Goal: Task Accomplishment & Management: Manage account settings

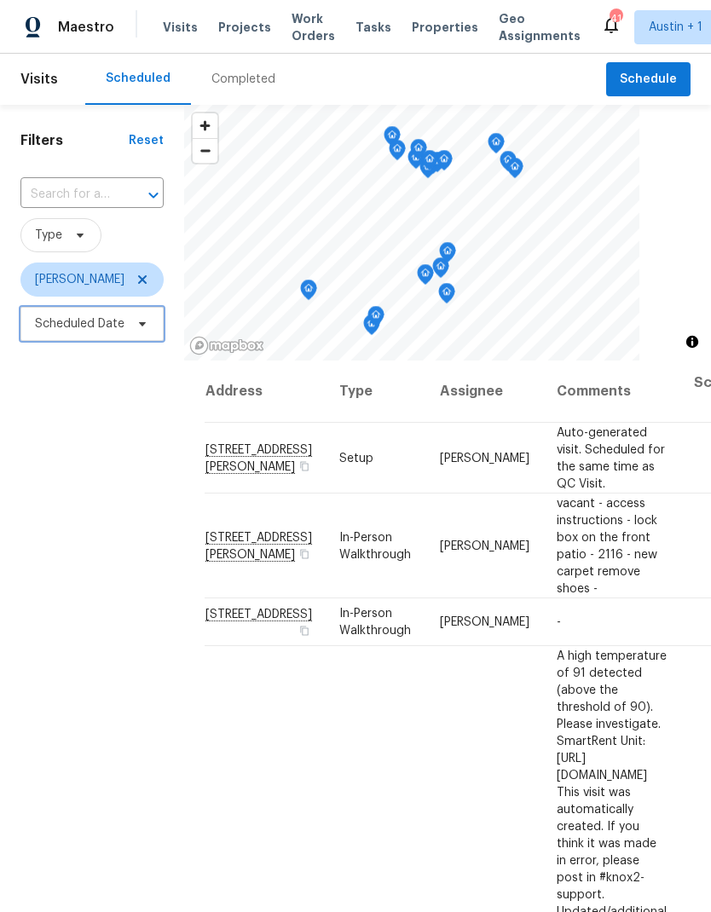
click at [93, 309] on span "Scheduled Date" at bounding box center [91, 324] width 143 height 34
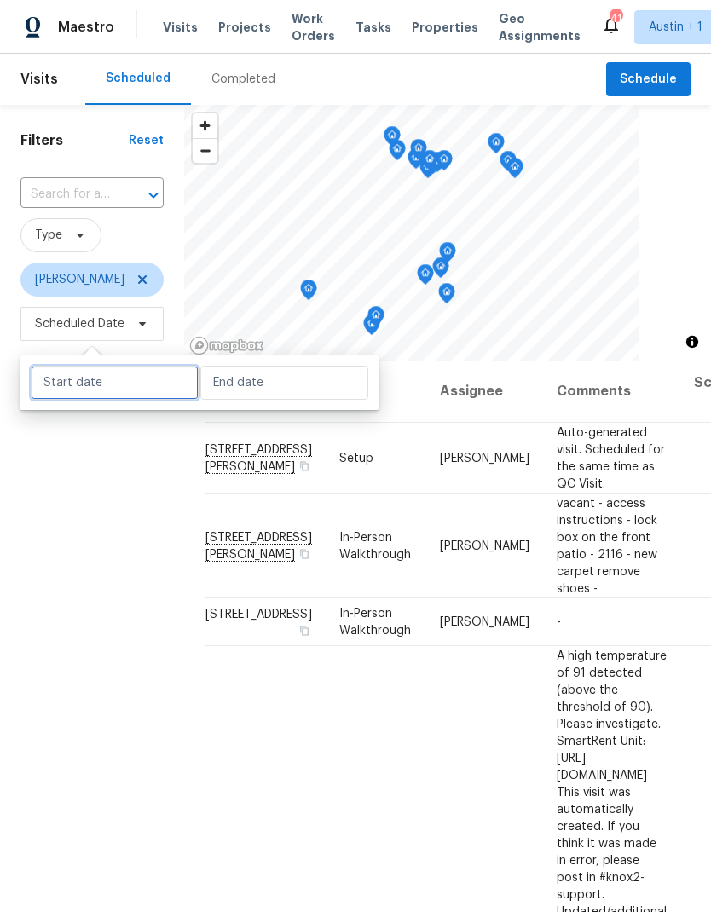
click at [105, 393] on input "text" at bounding box center [115, 383] width 168 height 34
select select "8"
select select "2025"
select select "9"
select select "2025"
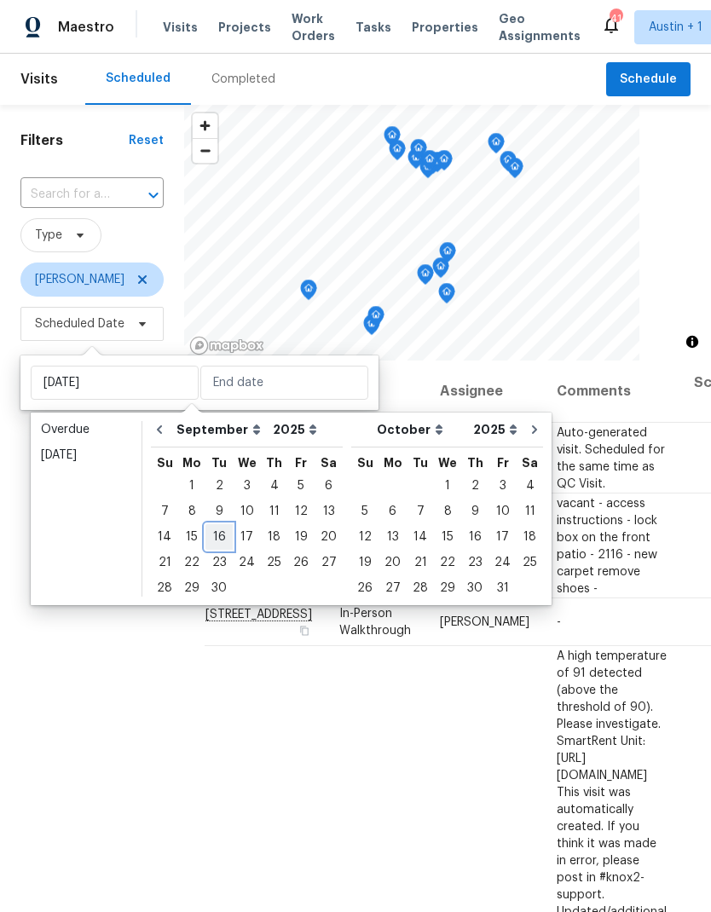
click at [222, 541] on div "16" at bounding box center [218, 537] width 27 height 24
type input "[DATE]"
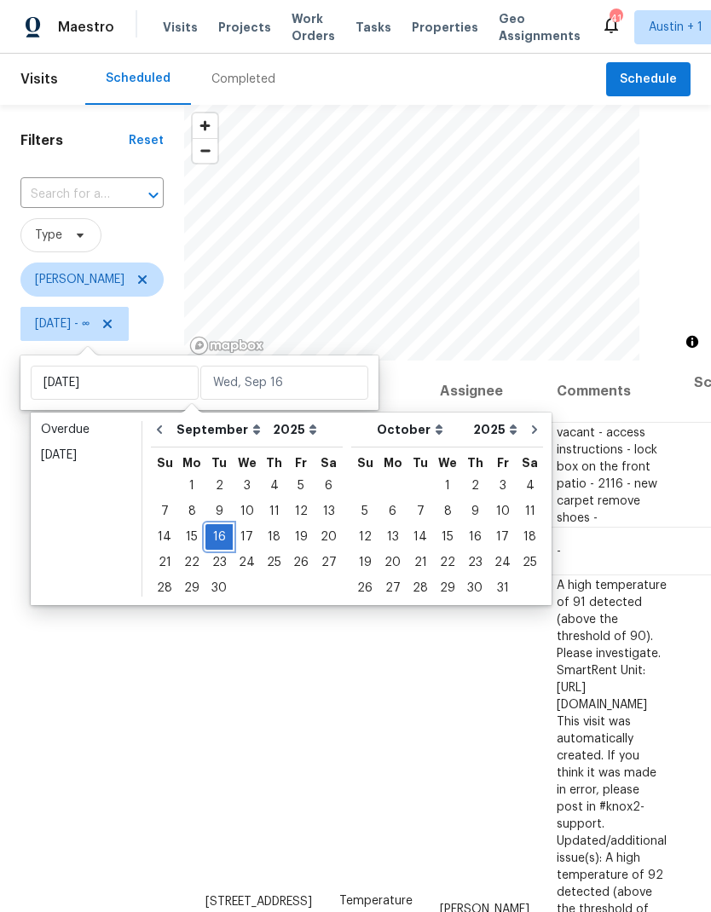
click at [222, 539] on div "16" at bounding box center [218, 537] width 27 height 24
type input "[DATE]"
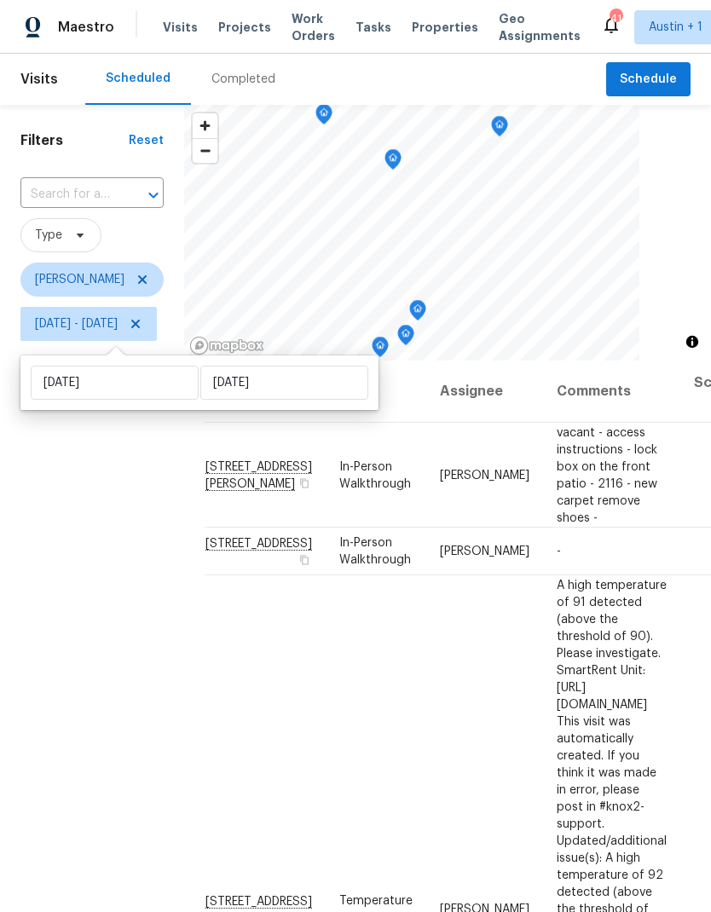
click at [124, 761] on div "Filters Reset ​ Type Nelson Figueroa Tue, Sep 16 - Tue, Sep 16" at bounding box center [92, 598] width 184 height 986
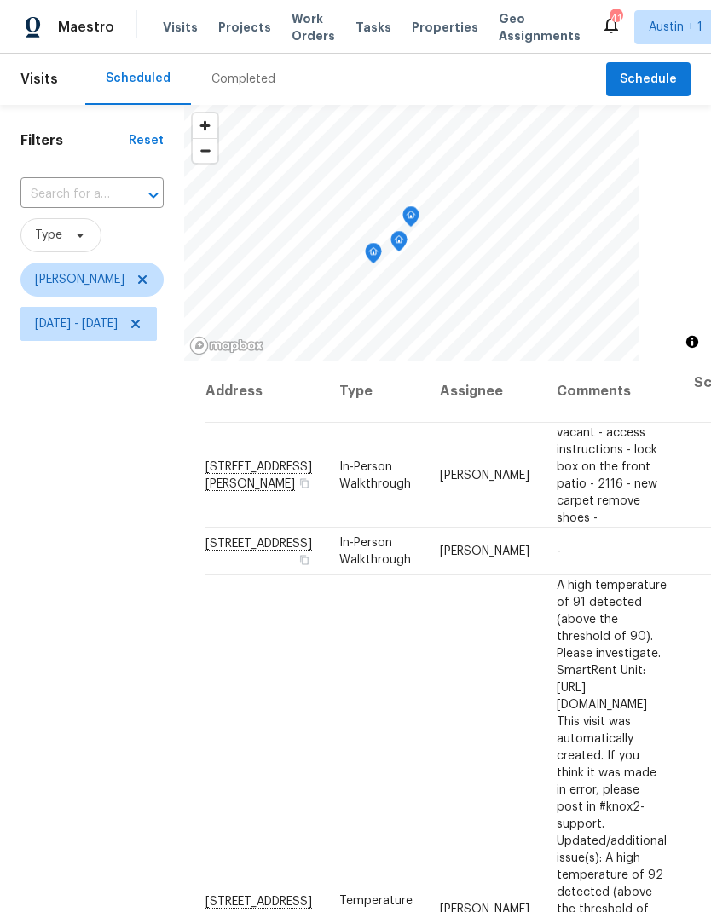
click at [374, 252] on icon "Map marker" at bounding box center [374, 253] width 2 height 3
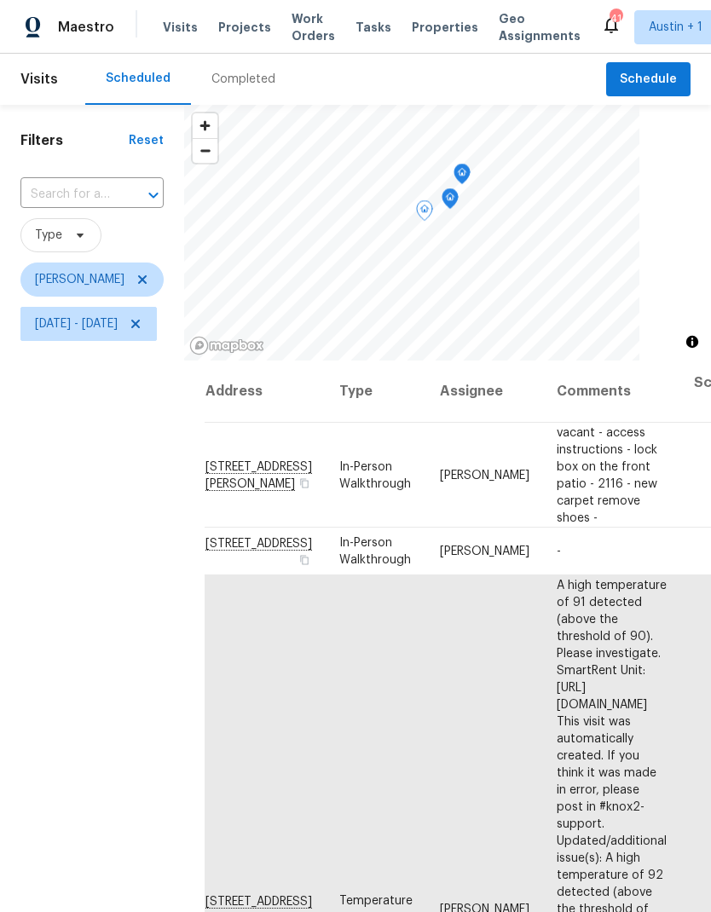
click at [458, 200] on icon "Map marker" at bounding box center [450, 199] width 15 height 20
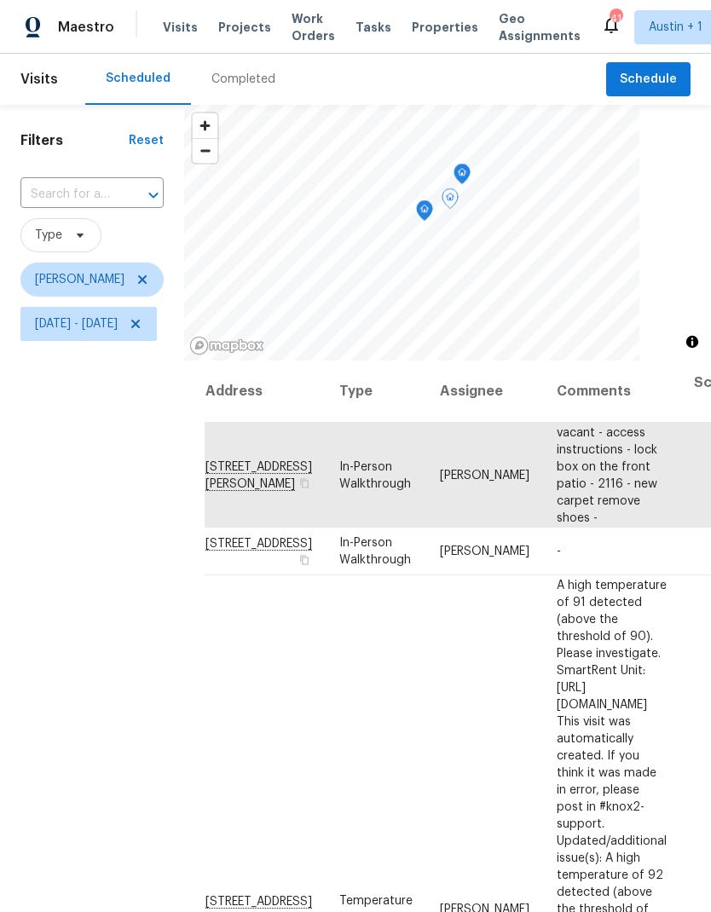
click at [470, 171] on icon "Map marker" at bounding box center [461, 175] width 15 height 20
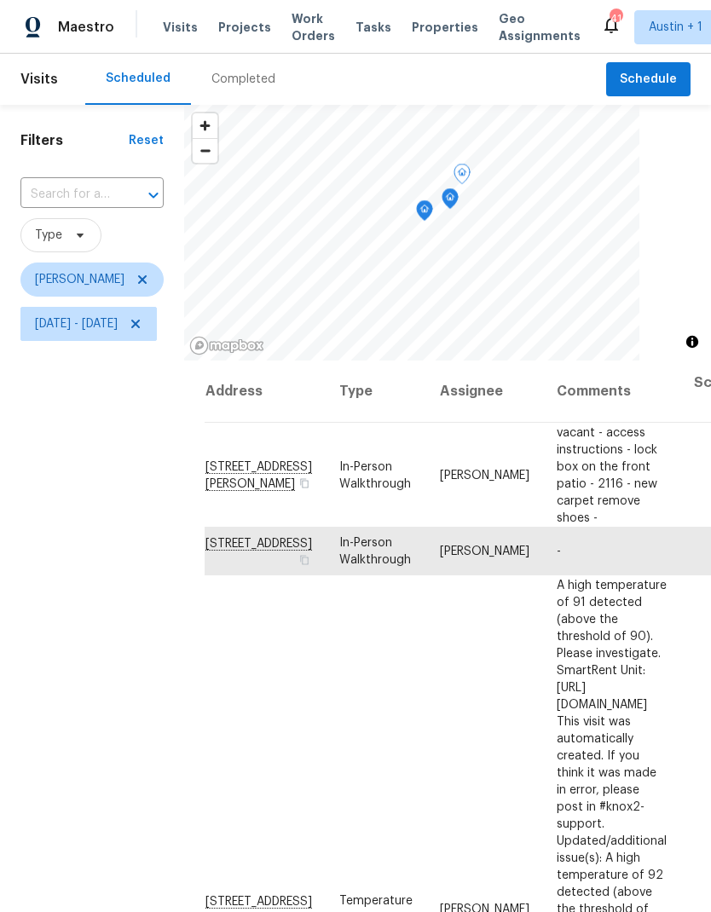
click at [432, 214] on icon "Map marker" at bounding box center [424, 211] width 15 height 20
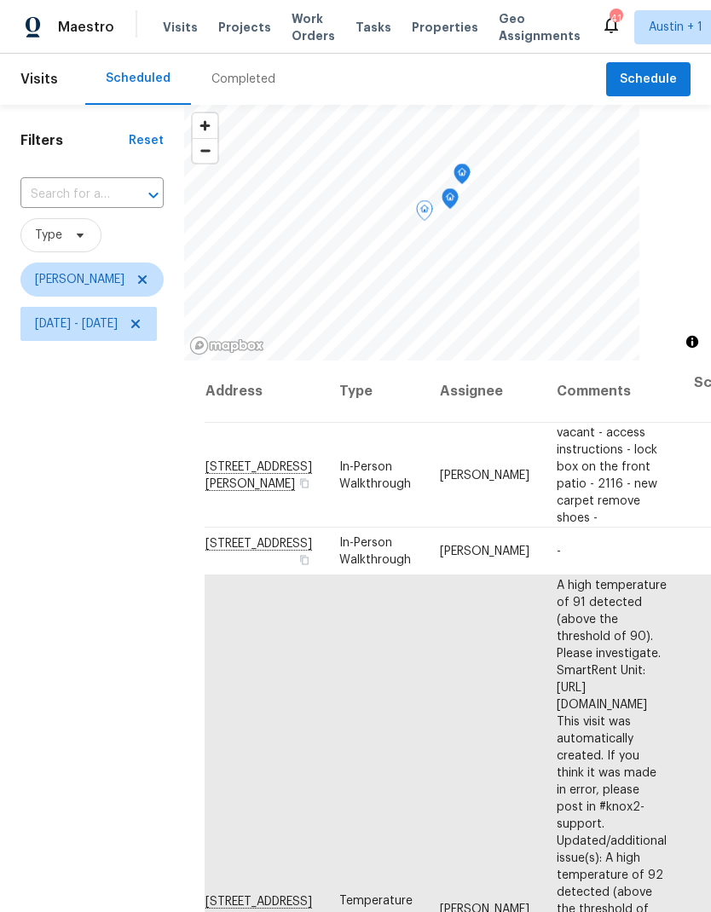
click at [275, 895] on span "[STREET_ADDRESS]" at bounding box center [258, 901] width 107 height 13
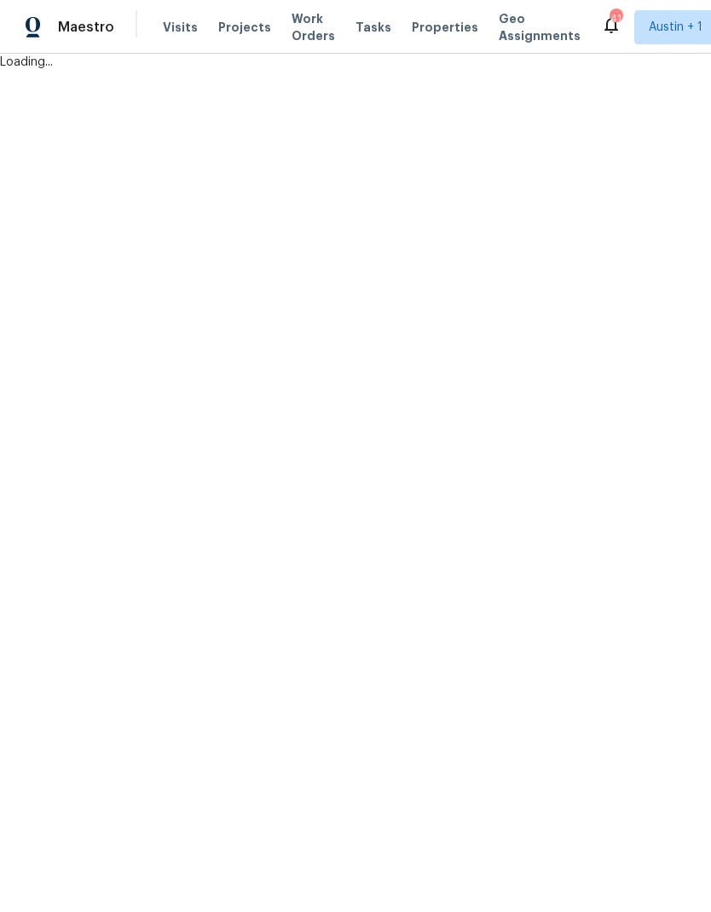
click at [274, 71] on html "Maestro Visits Projects Work Orders Tasks Properties Geo Assignments 41 Austin …" at bounding box center [355, 35] width 711 height 71
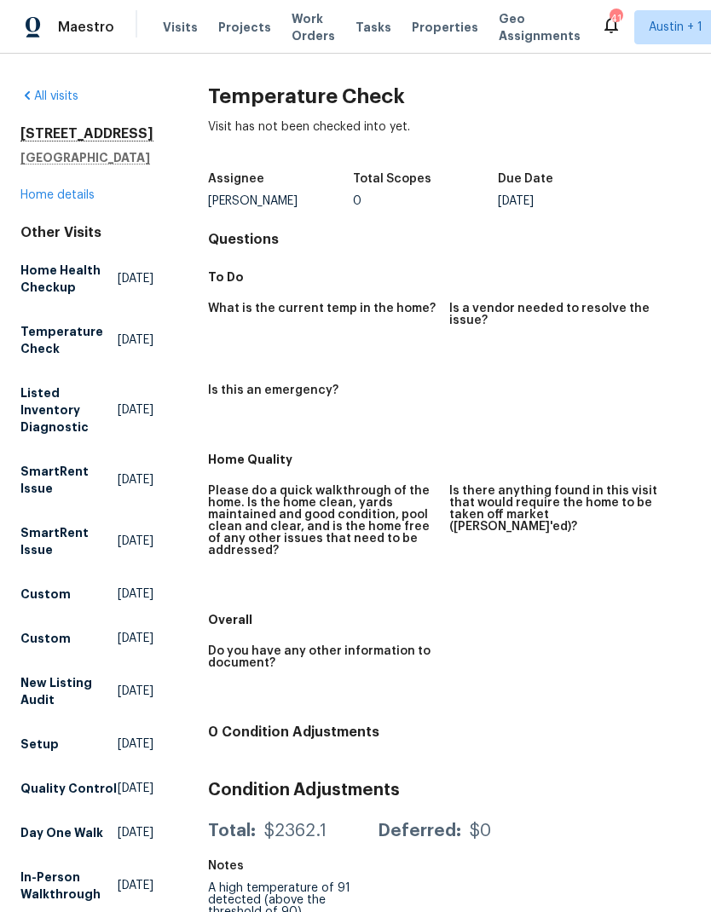
click at [63, 201] on link "Home details" at bounding box center [57, 195] width 74 height 12
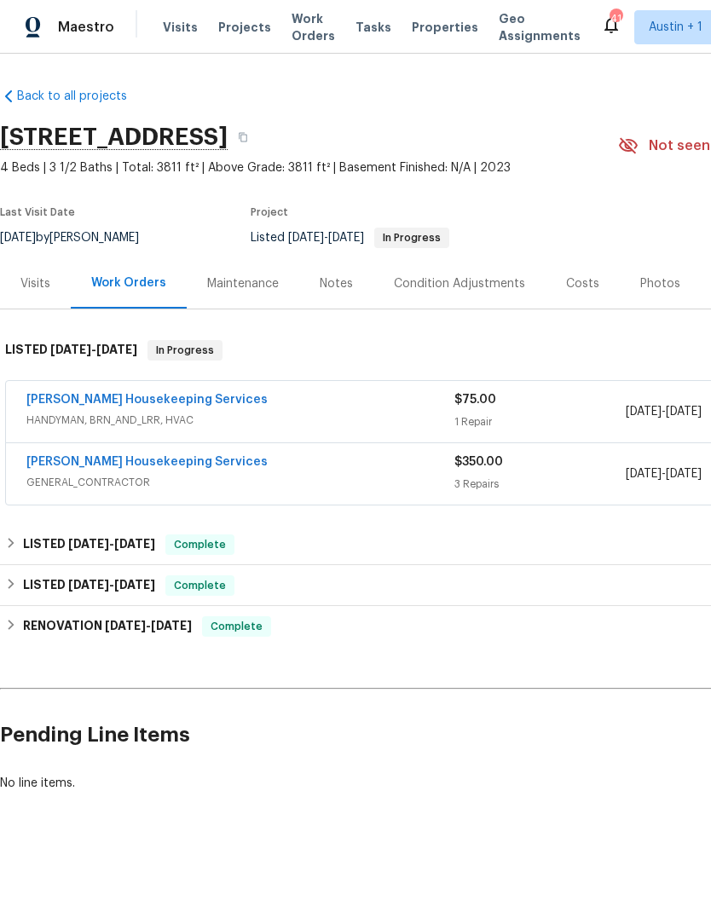
click at [351, 424] on span "HANDYMAN, BRN_AND_LRR, HVAC" at bounding box center [240, 420] width 428 height 17
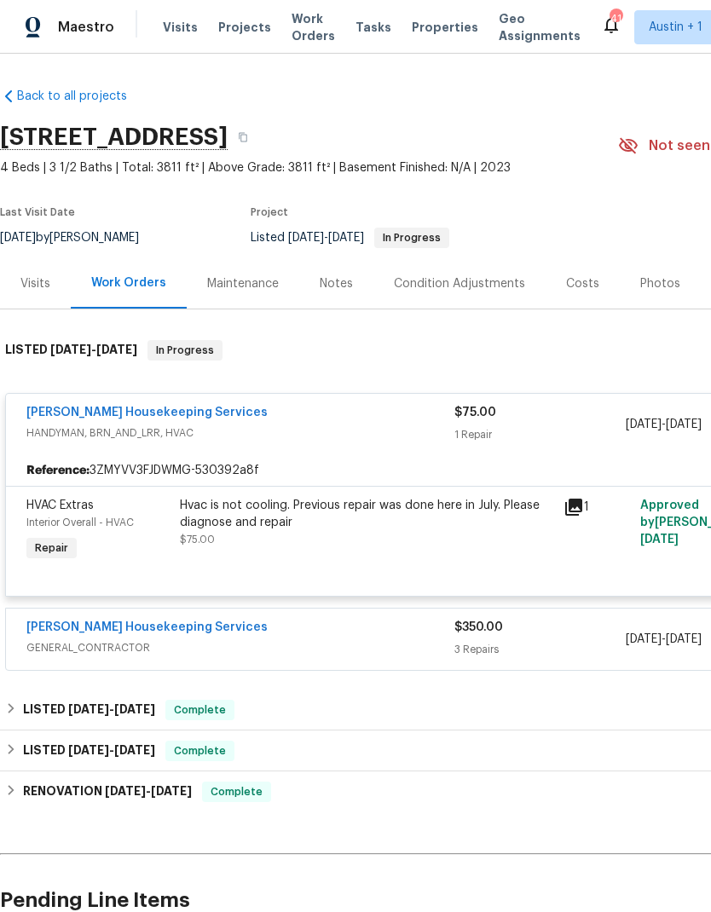
click at [574, 501] on icon at bounding box center [573, 507] width 17 height 17
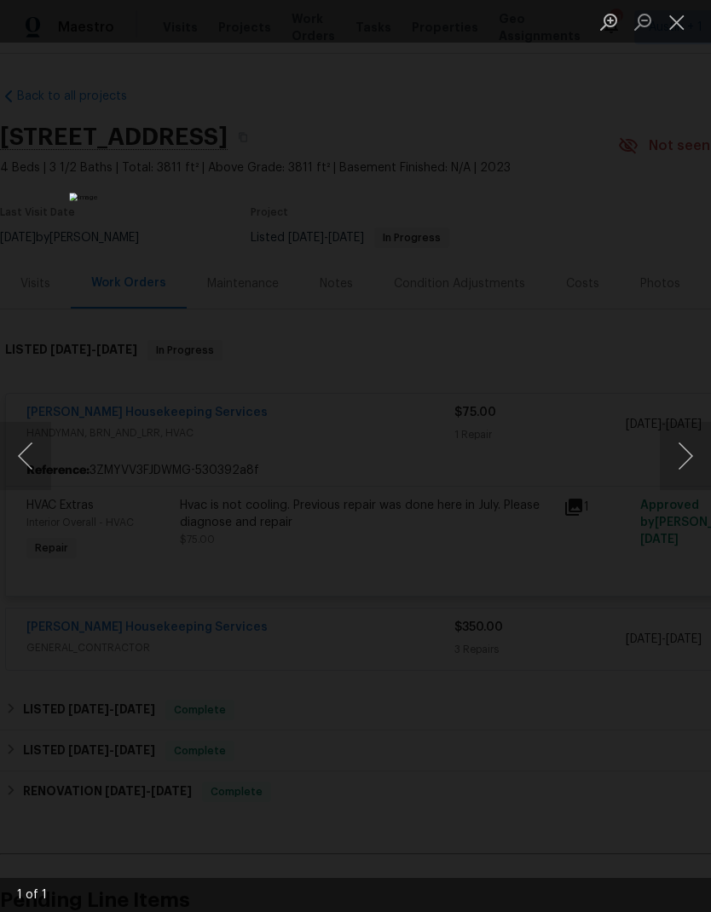
click at [692, 462] on button "Next image" at bounding box center [685, 456] width 51 height 68
click at [678, 23] on button "Close lightbox" at bounding box center [677, 22] width 34 height 30
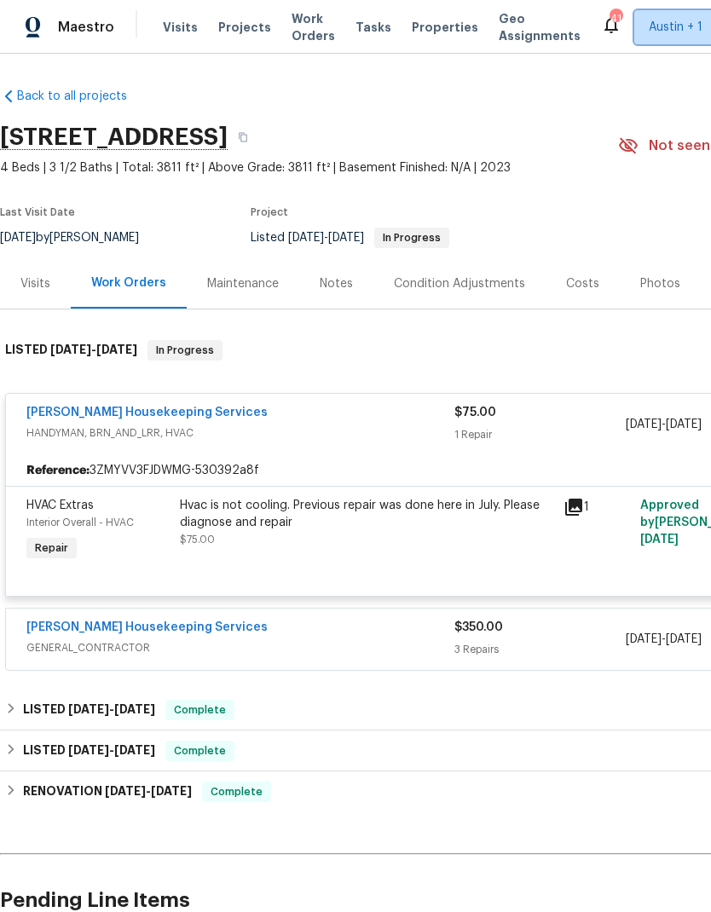
click at [710, 20] on icon at bounding box center [721, 27] width 14 height 14
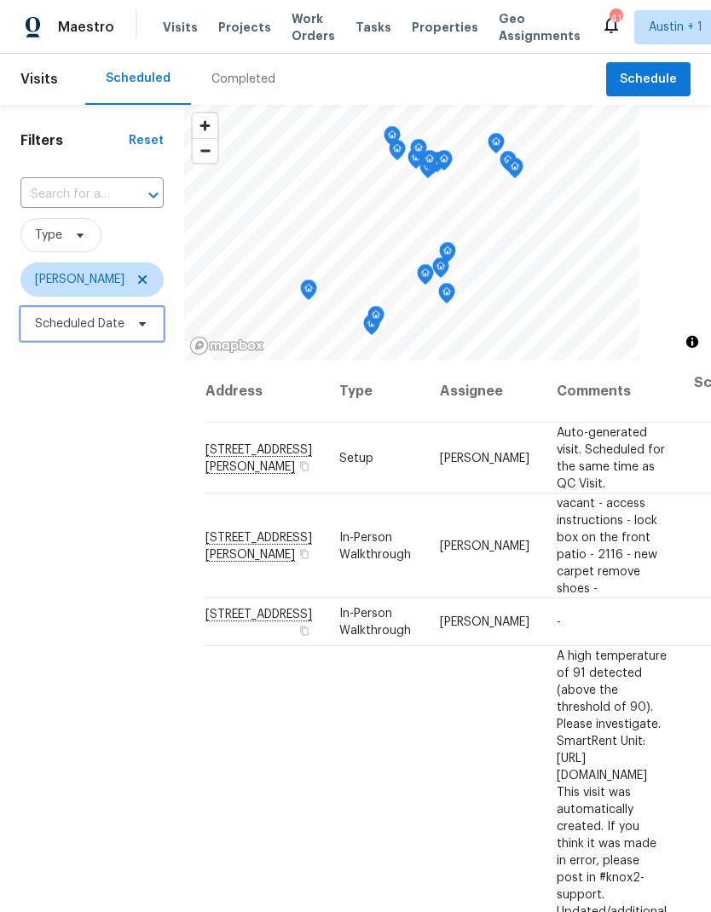
click at [73, 321] on span "Scheduled Date" at bounding box center [80, 323] width 90 height 17
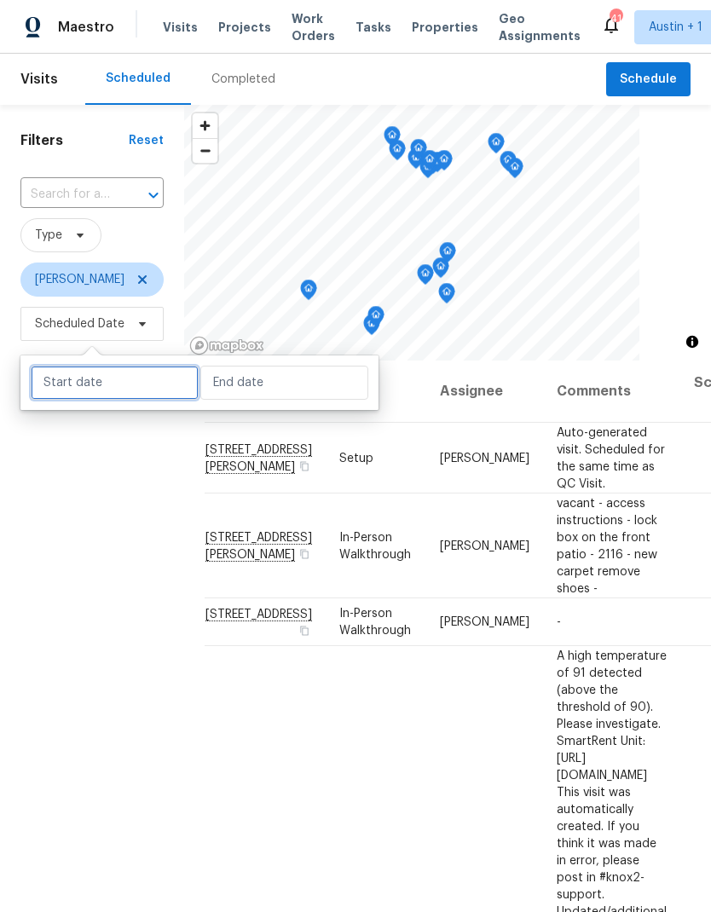
click at [76, 370] on input "text" at bounding box center [115, 383] width 168 height 34
select select "8"
select select "2025"
select select "9"
select select "2025"
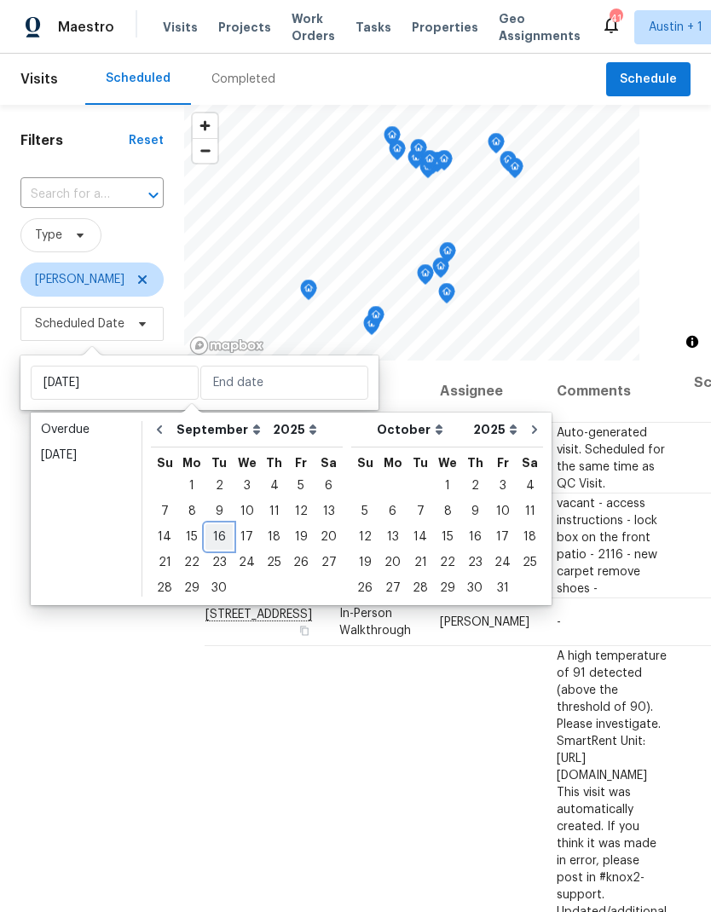
click at [211, 535] on div "16" at bounding box center [218, 537] width 27 height 24
type input "[DATE]"
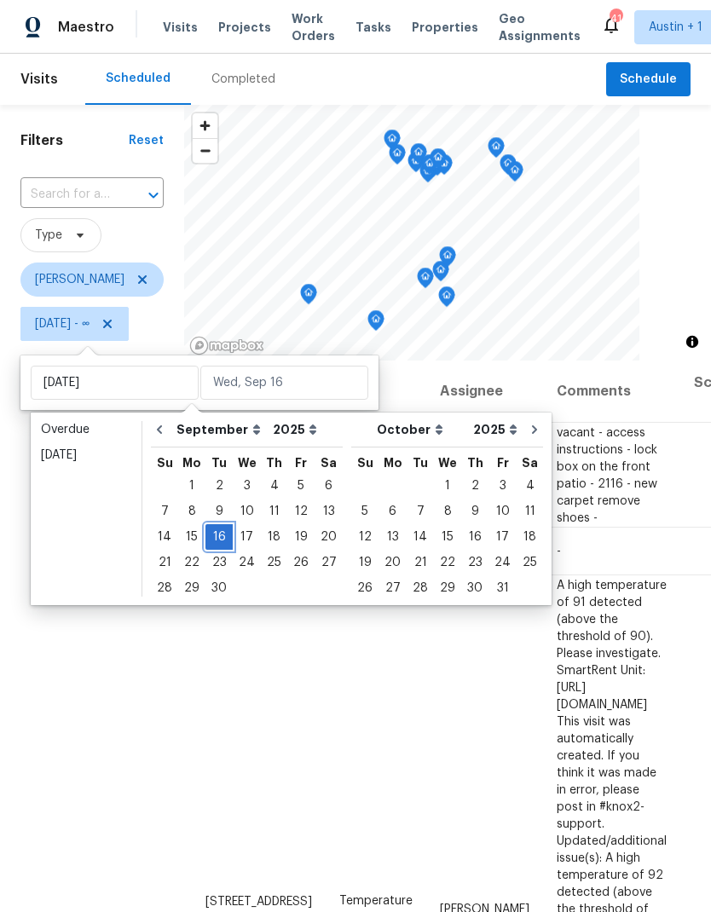
click at [211, 534] on div "16" at bounding box center [218, 537] width 27 height 24
type input "[DATE]"
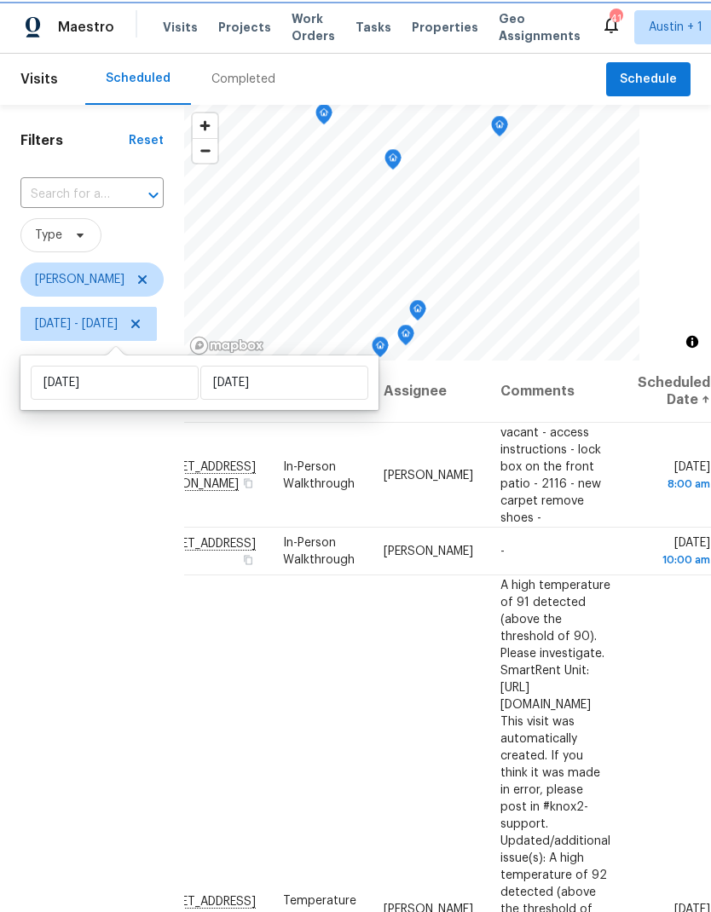
scroll to position [0, 199]
click at [0, 0] on icon at bounding box center [0, 0] width 0 height 0
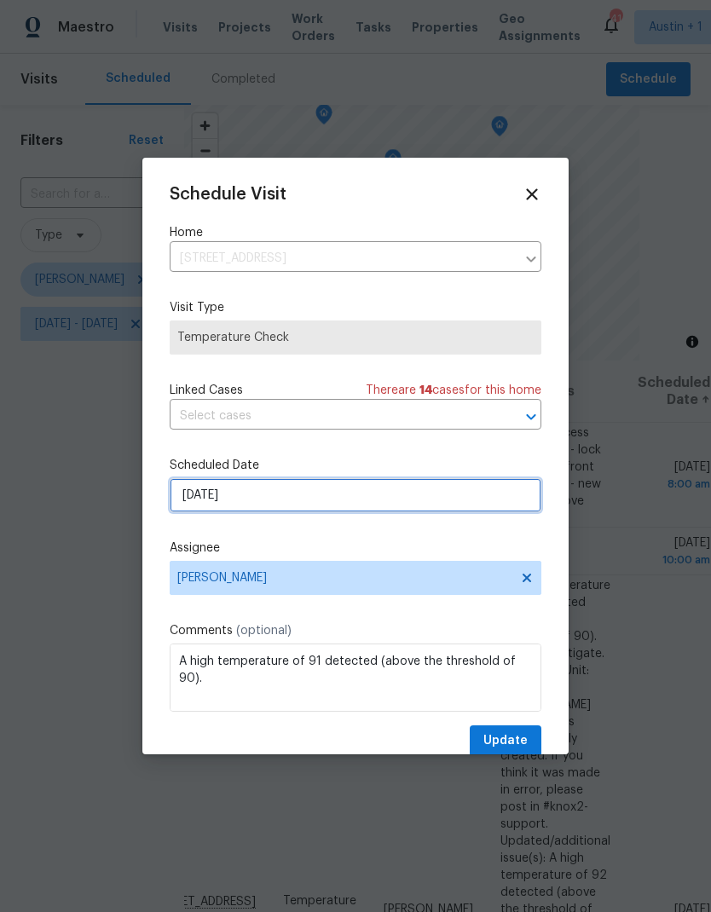
click at [365, 496] on input "[DATE]" at bounding box center [356, 495] width 372 height 34
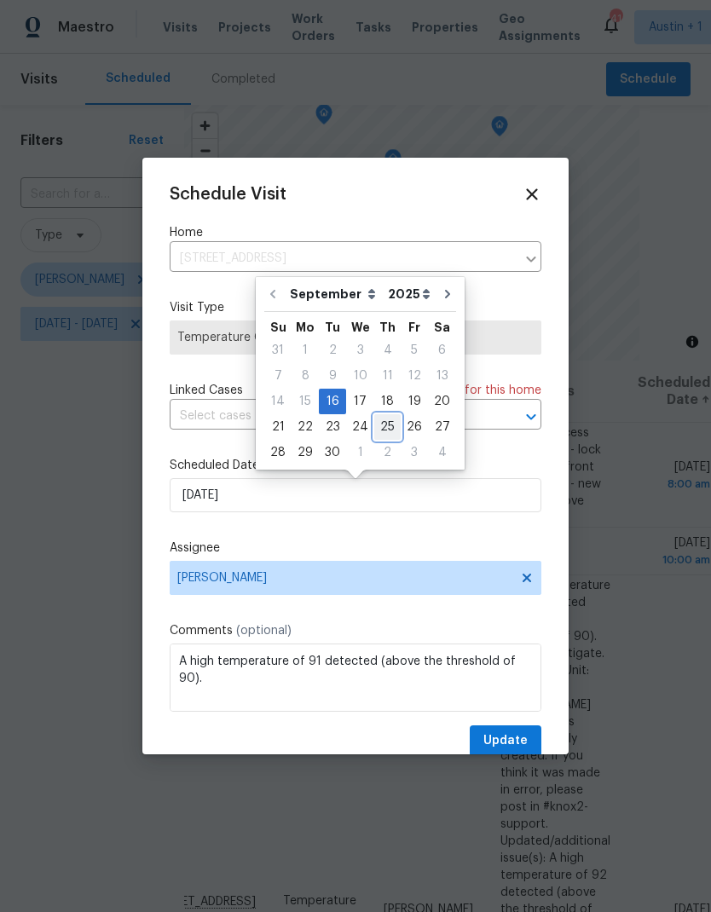
click at [388, 419] on div "25" at bounding box center [387, 427] width 26 height 24
type input "[DATE]"
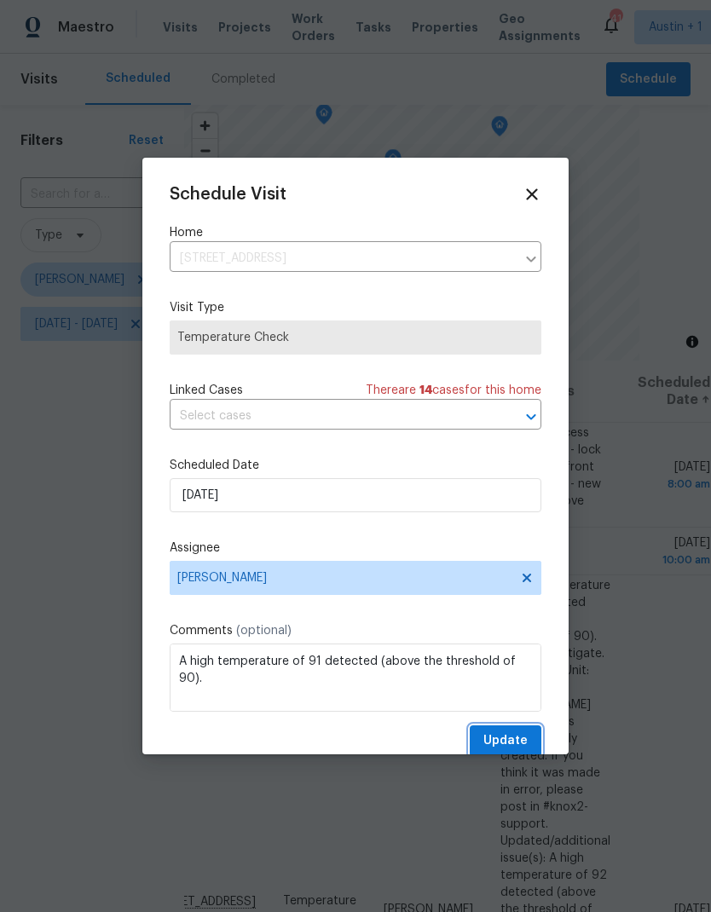
click at [514, 730] on button "Update" at bounding box center [506, 742] width 72 height 32
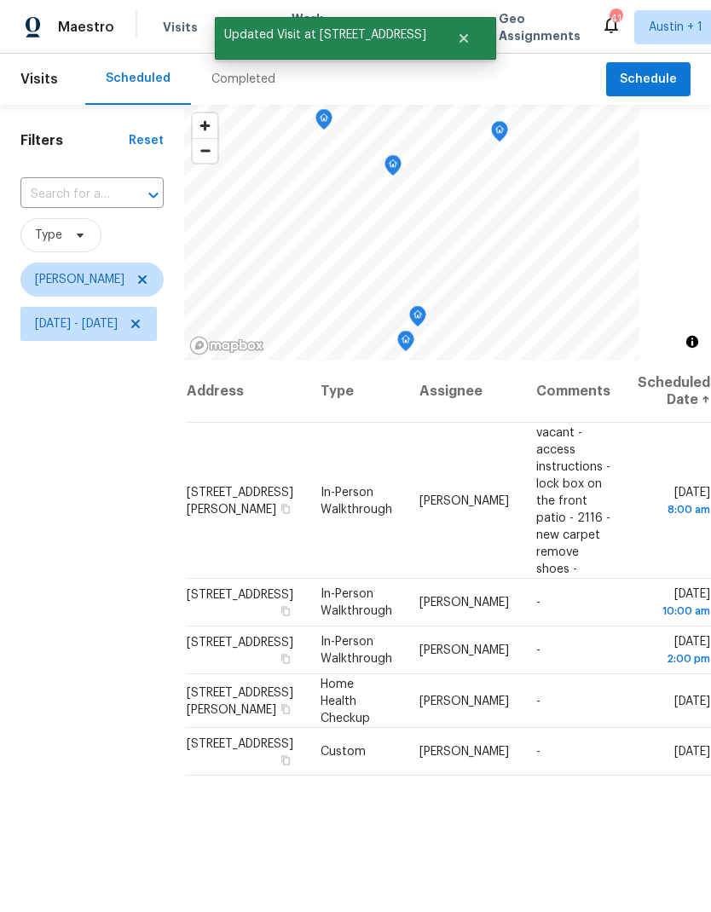
scroll to position [0, 0]
